Goal: Navigation & Orientation: Find specific page/section

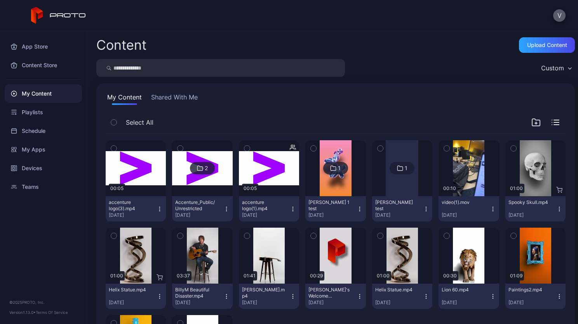
click at [557, 15] on button "V" at bounding box center [559, 15] width 12 height 12
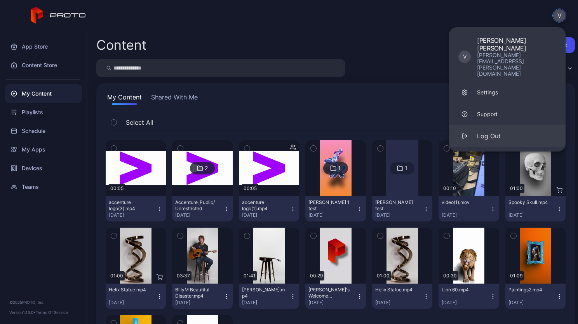
click at [489, 131] on div "Log Out" at bounding box center [489, 135] width 24 height 9
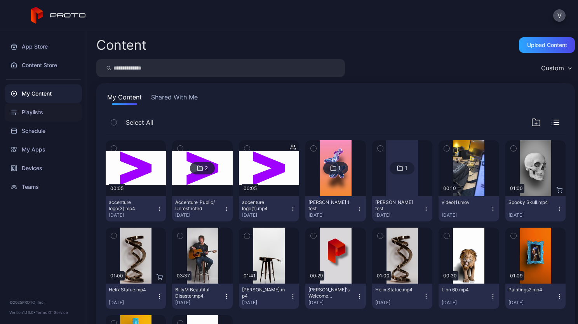
click at [45, 113] on div "Playlists" at bounding box center [43, 112] width 77 height 19
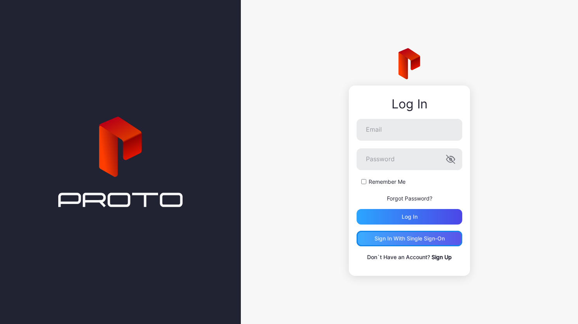
click at [419, 242] on div "Sign in With Single Sign-On" at bounding box center [409, 239] width 106 height 16
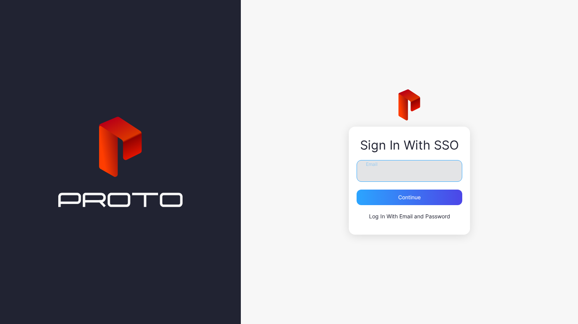
click at [383, 170] on input "Email" at bounding box center [409, 171] width 106 height 22
type input "**********"
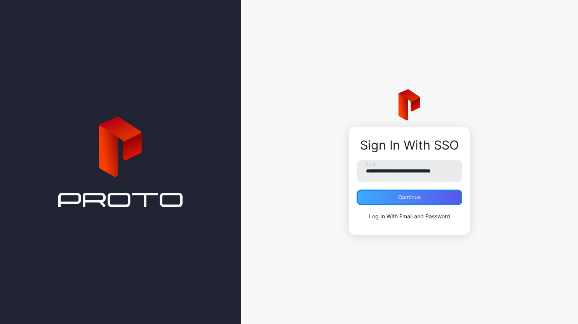
click at [416, 200] on div "Continue" at bounding box center [409, 197] width 23 height 6
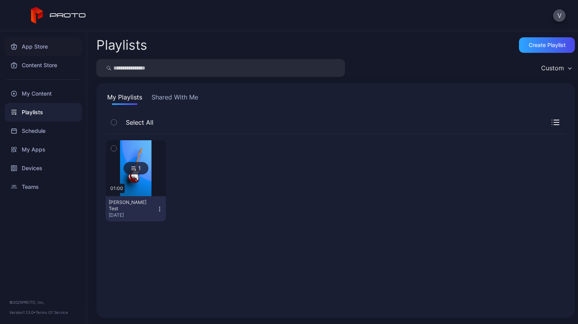
click at [25, 43] on div "App Store" at bounding box center [43, 46] width 77 height 19
